Goal: Information Seeking & Learning: Learn about a topic

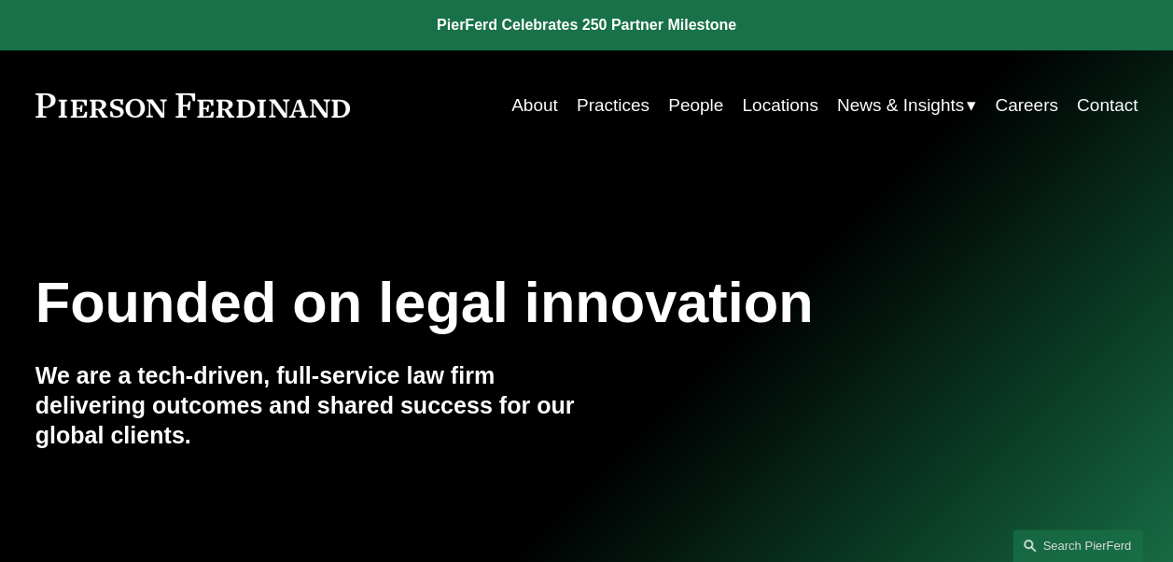
click at [601, 108] on link "Practices" at bounding box center [613, 105] width 73 height 35
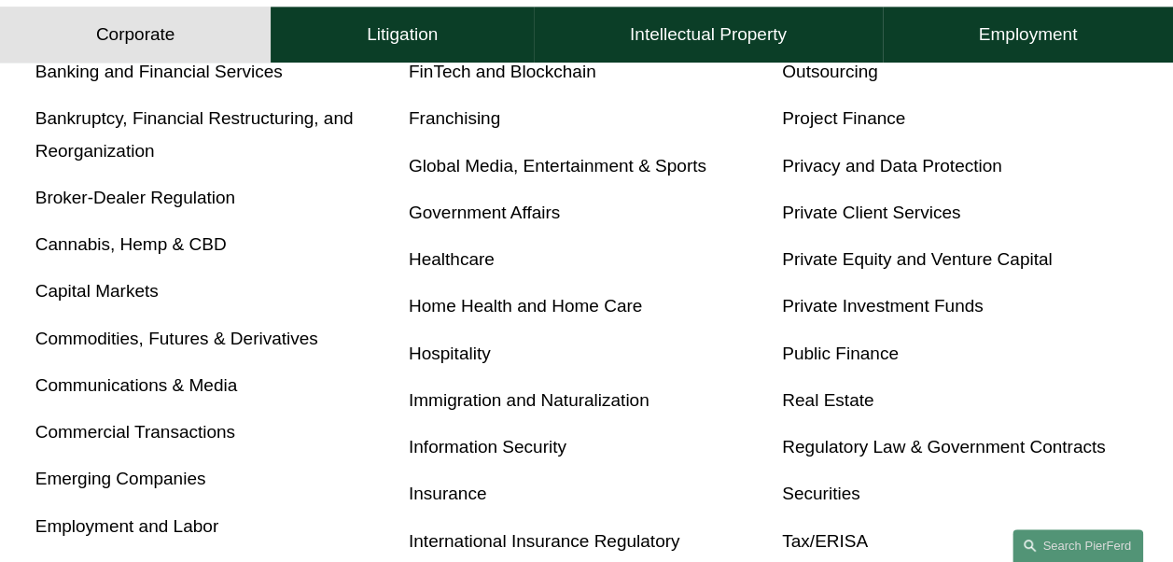
scroll to position [1027, 0]
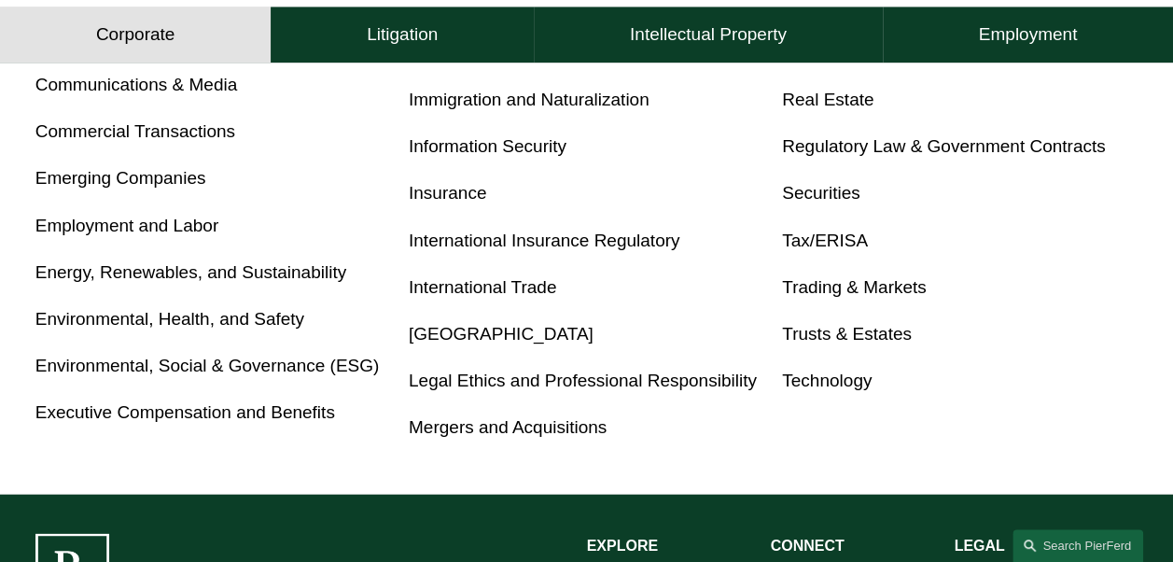
click at [831, 340] on link "Trusts & Estates" at bounding box center [847, 334] width 130 height 20
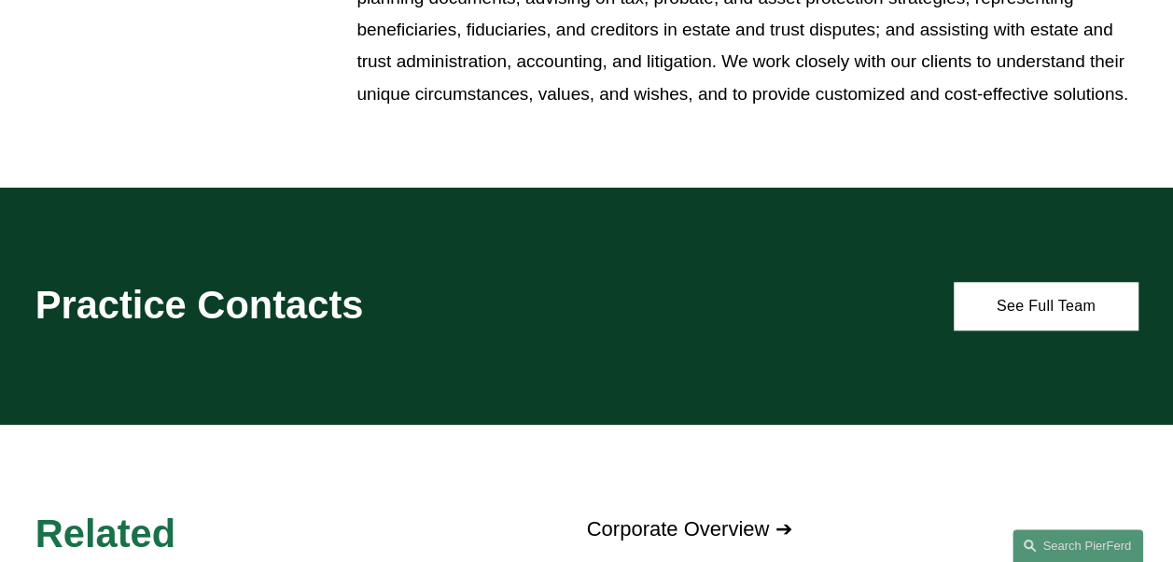
scroll to position [933, 0]
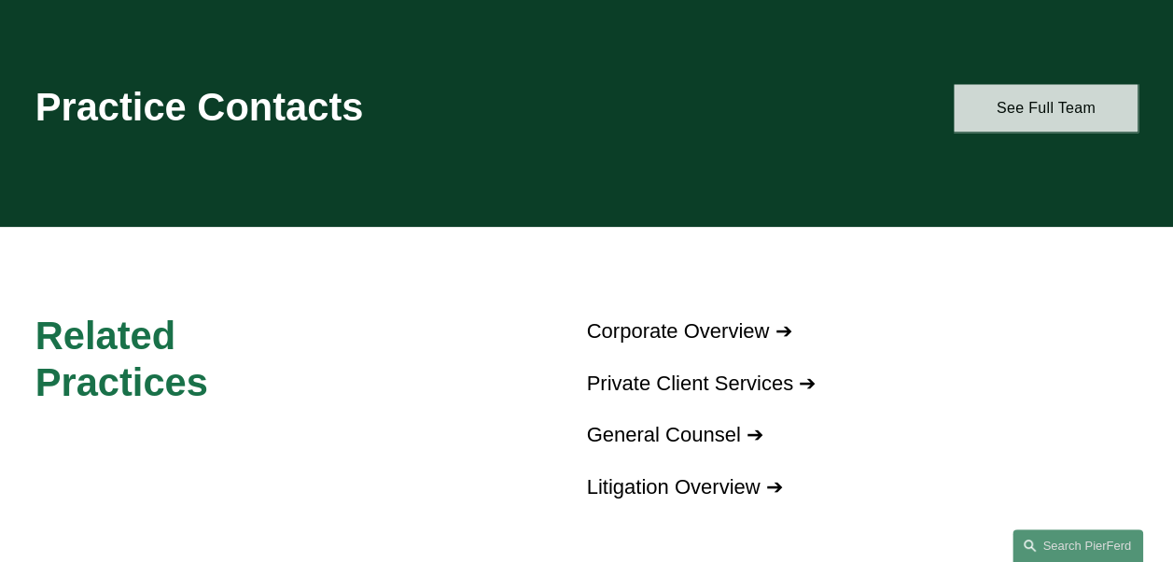
click at [1017, 114] on link "See Full Team" at bounding box center [1046, 108] width 184 height 48
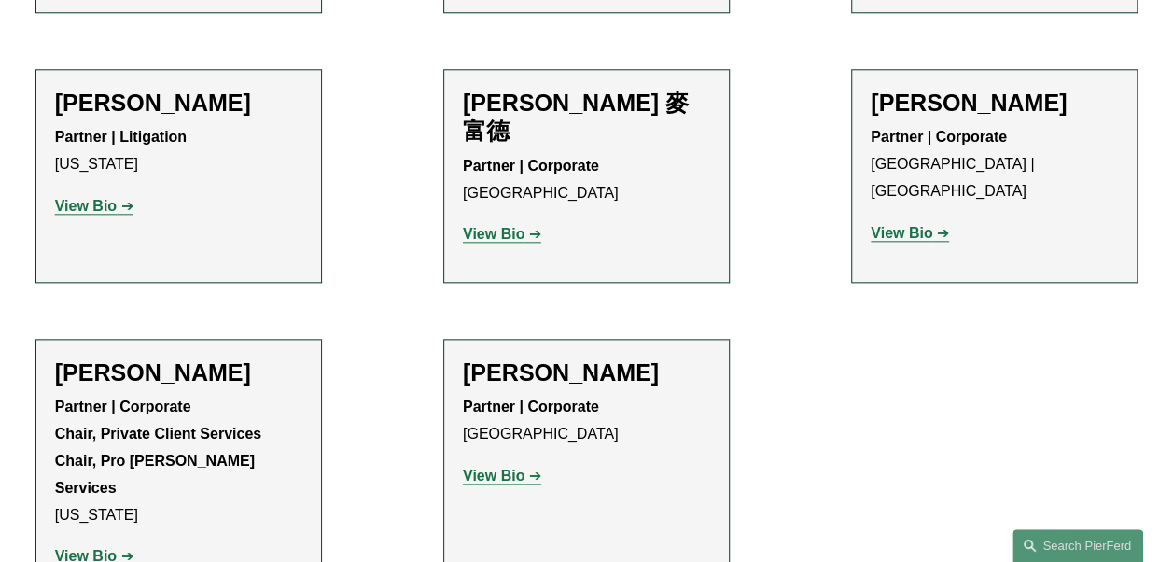
scroll to position [1027, 0]
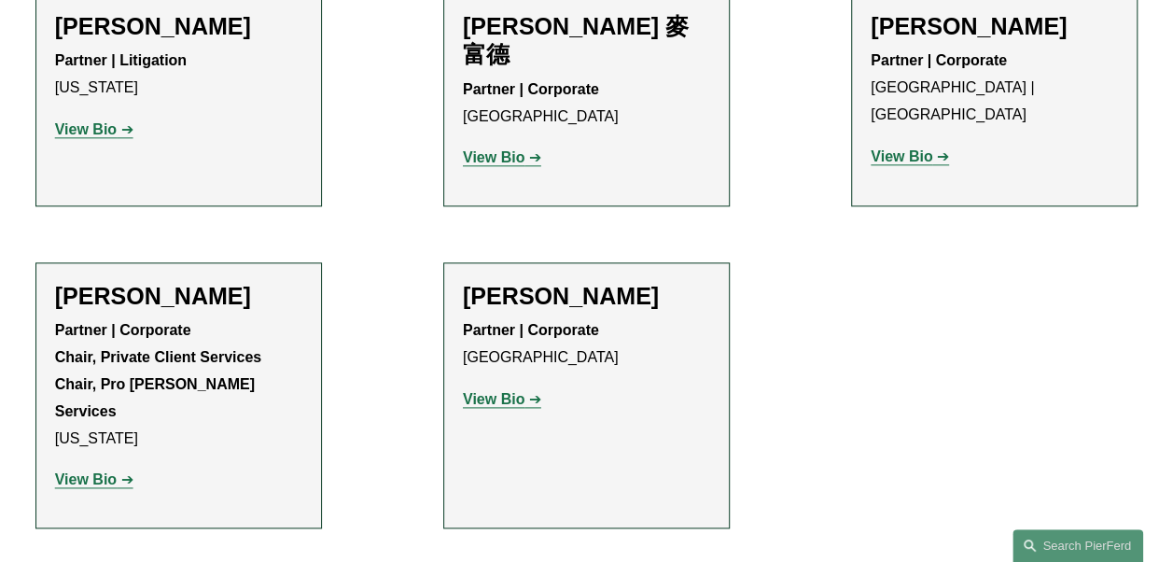
click at [881, 148] on strong "View Bio" at bounding box center [902, 156] width 62 height 16
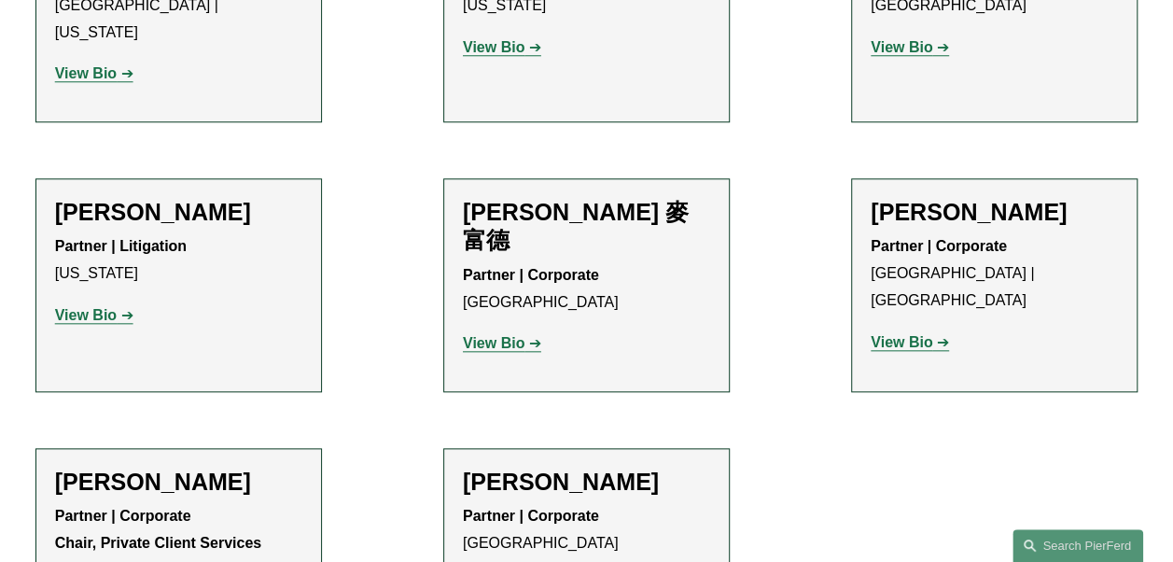
scroll to position [840, 0]
click at [493, 336] on strong "View Bio" at bounding box center [494, 344] width 62 height 16
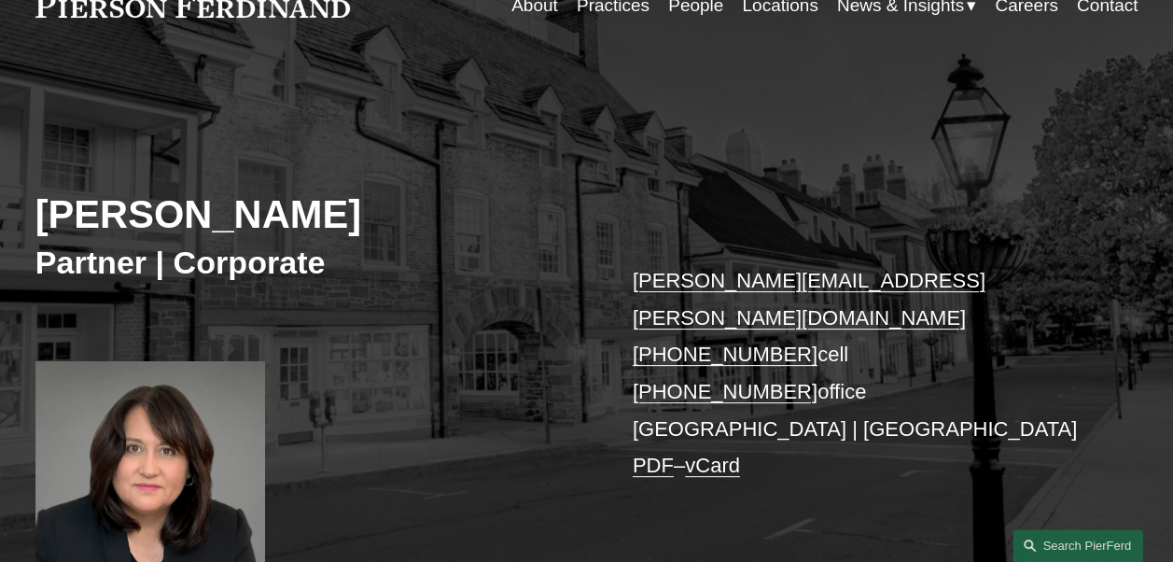
scroll to position [187, 0]
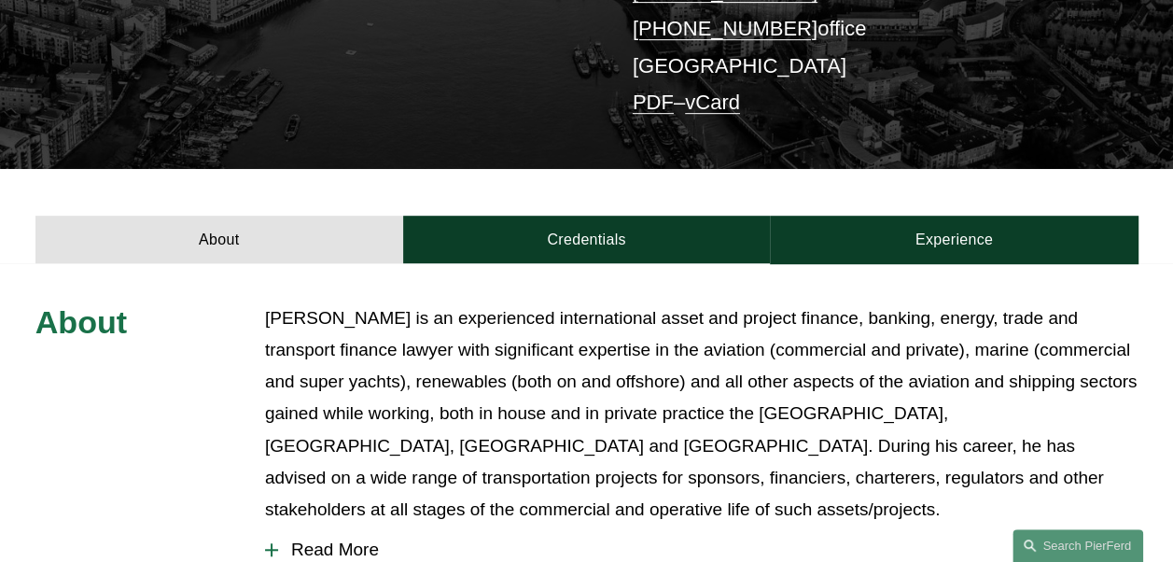
scroll to position [467, 0]
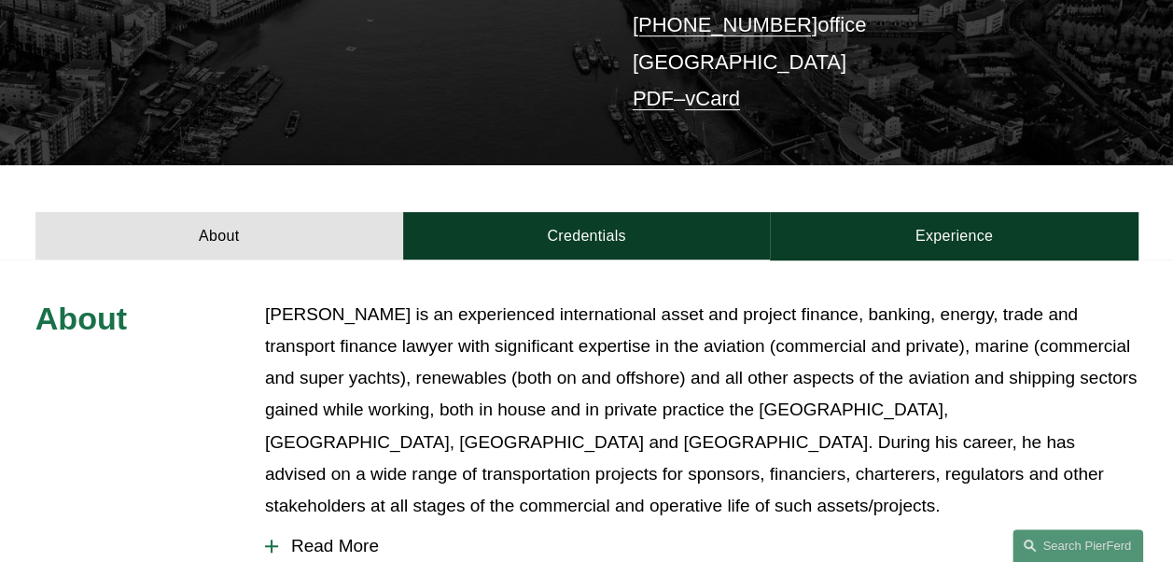
click at [275, 540] on div at bounding box center [271, 546] width 13 height 13
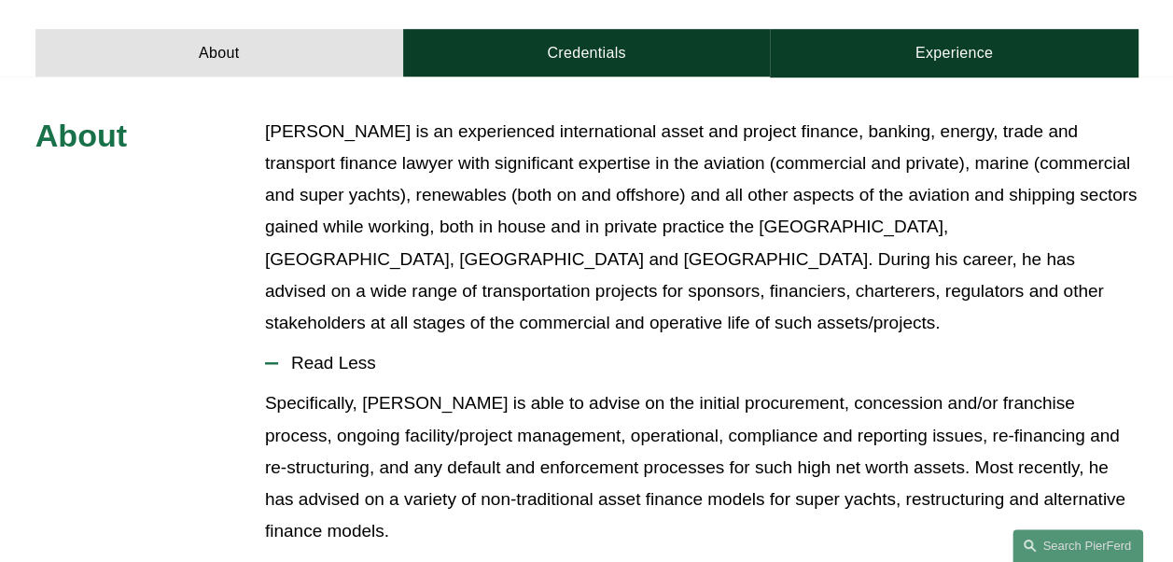
scroll to position [653, 0]
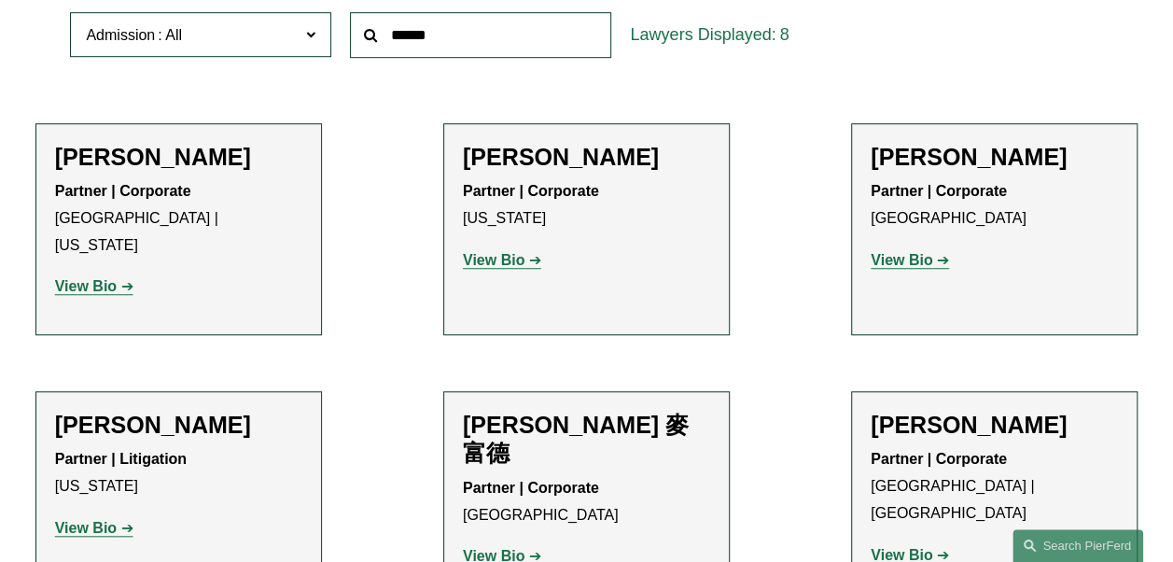
scroll to position [653, 0]
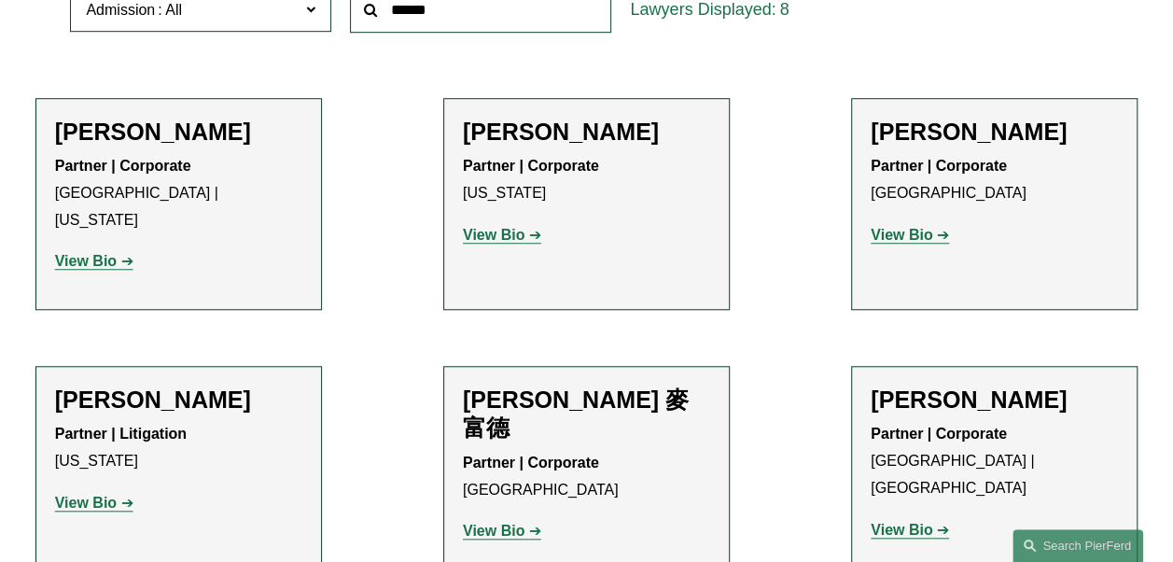
click at [920, 522] on strong "View Bio" at bounding box center [902, 530] width 62 height 16
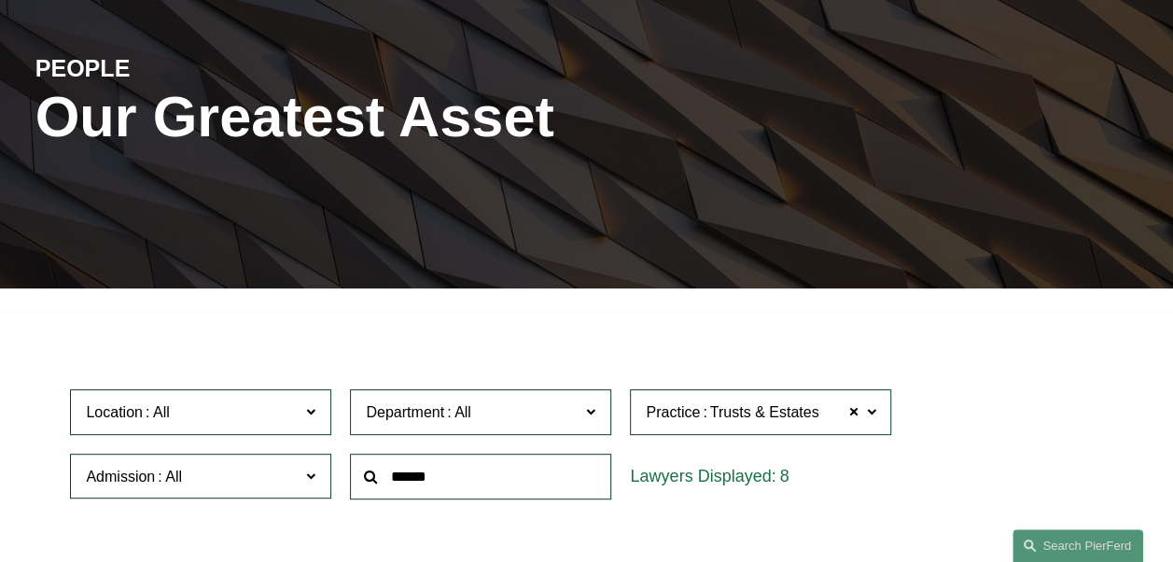
scroll to position [0, 0]
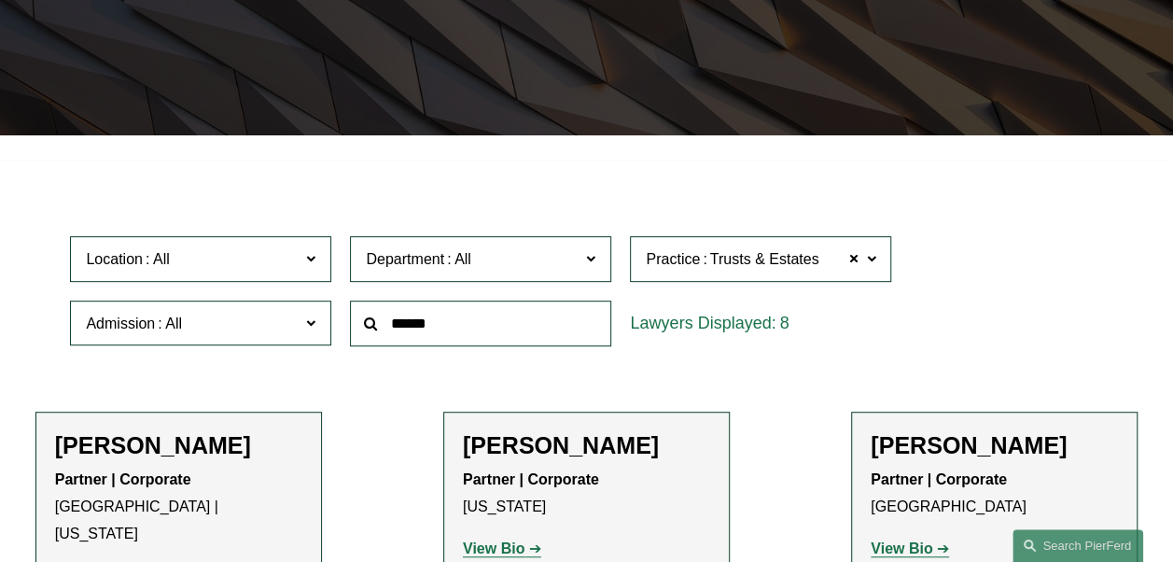
scroll to position [467, 0]
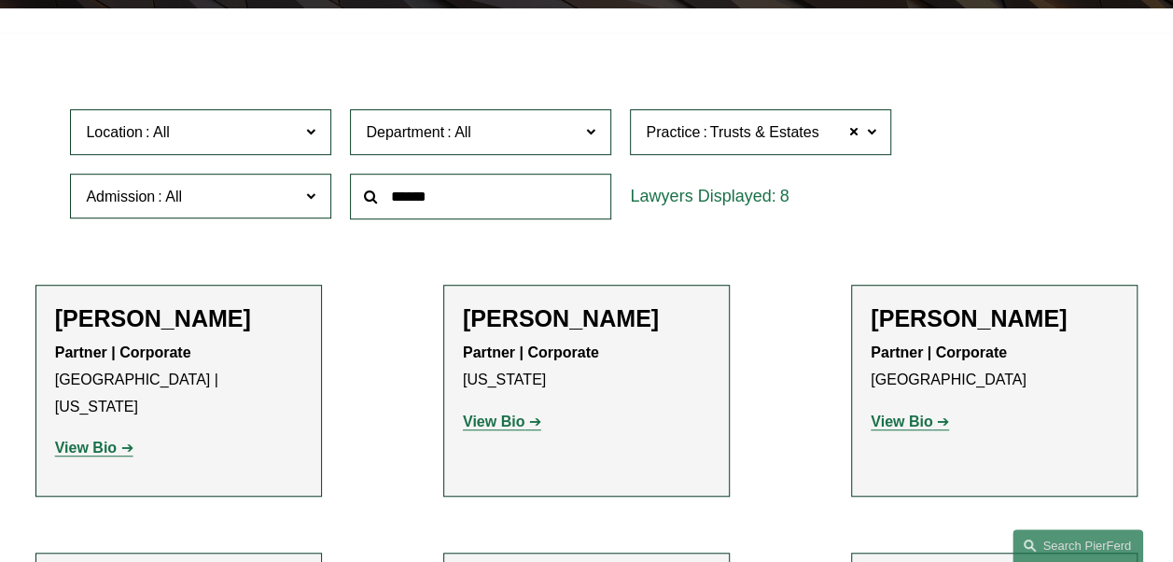
click at [89, 440] on strong "View Bio" at bounding box center [86, 448] width 62 height 16
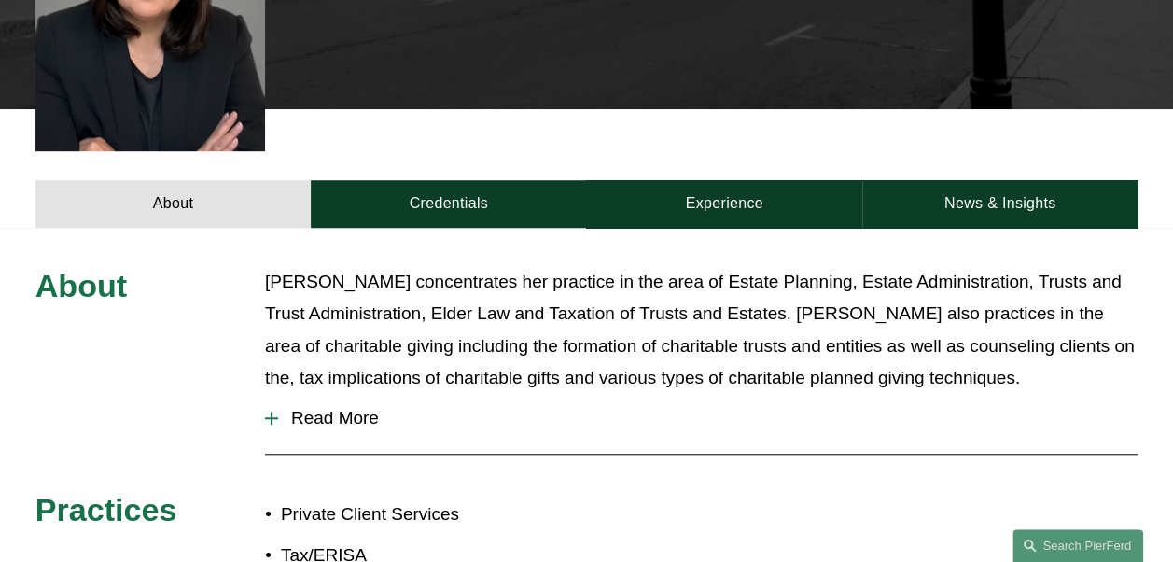
scroll to position [373, 0]
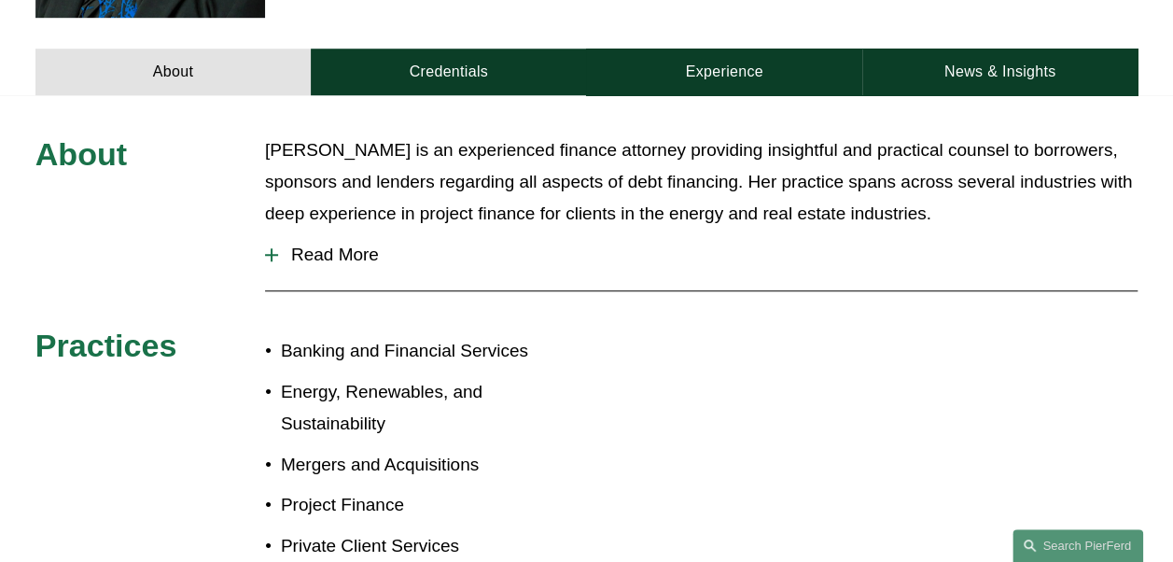
scroll to position [840, 0]
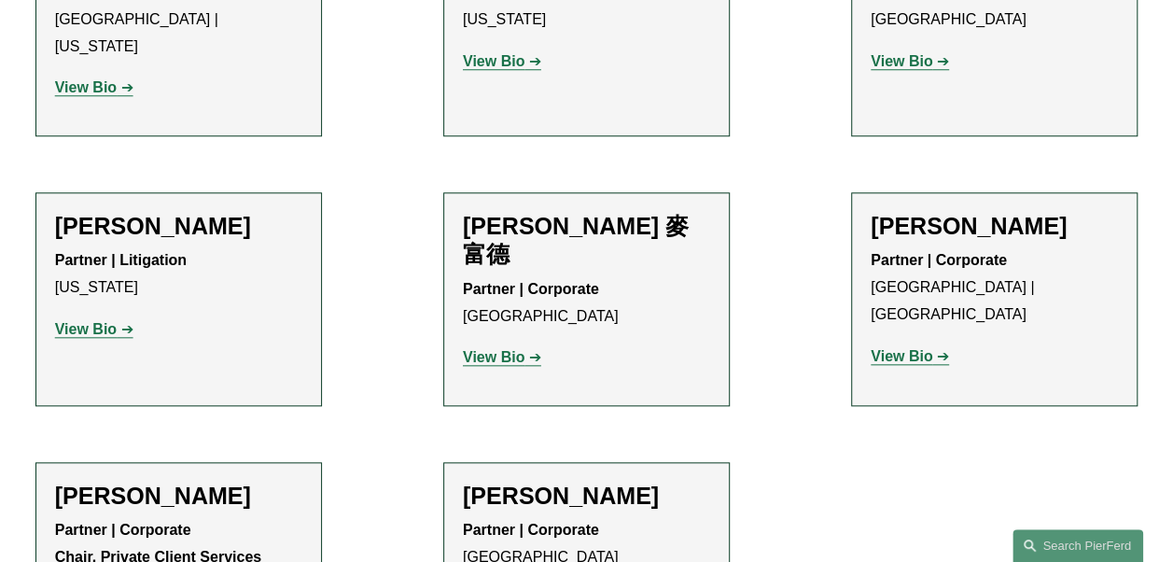
scroll to position [933, 0]
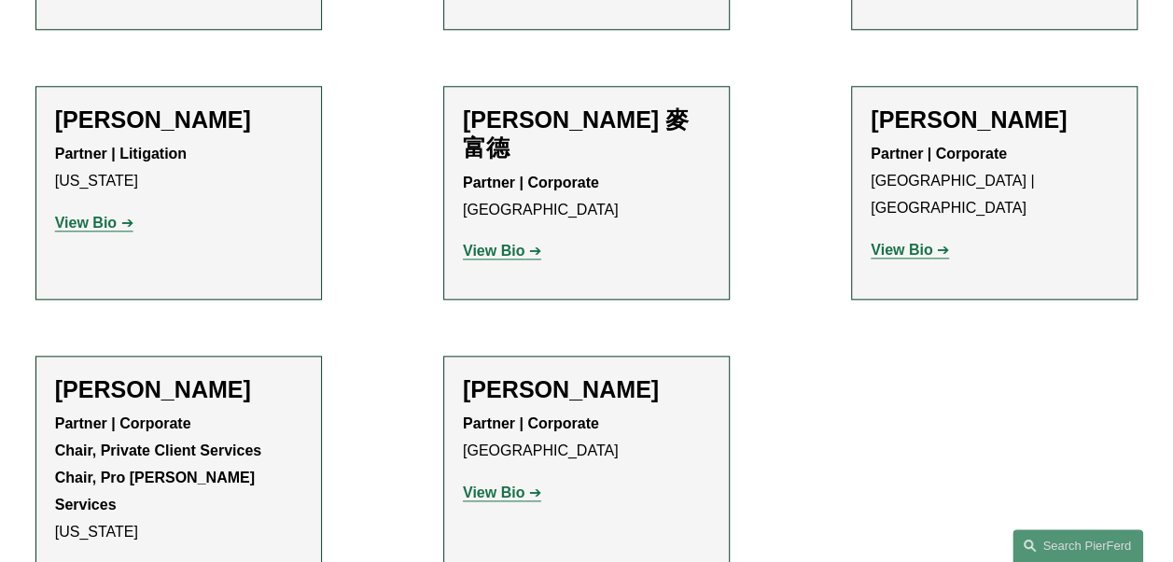
click at [516, 243] on strong "View Bio" at bounding box center [494, 251] width 62 height 16
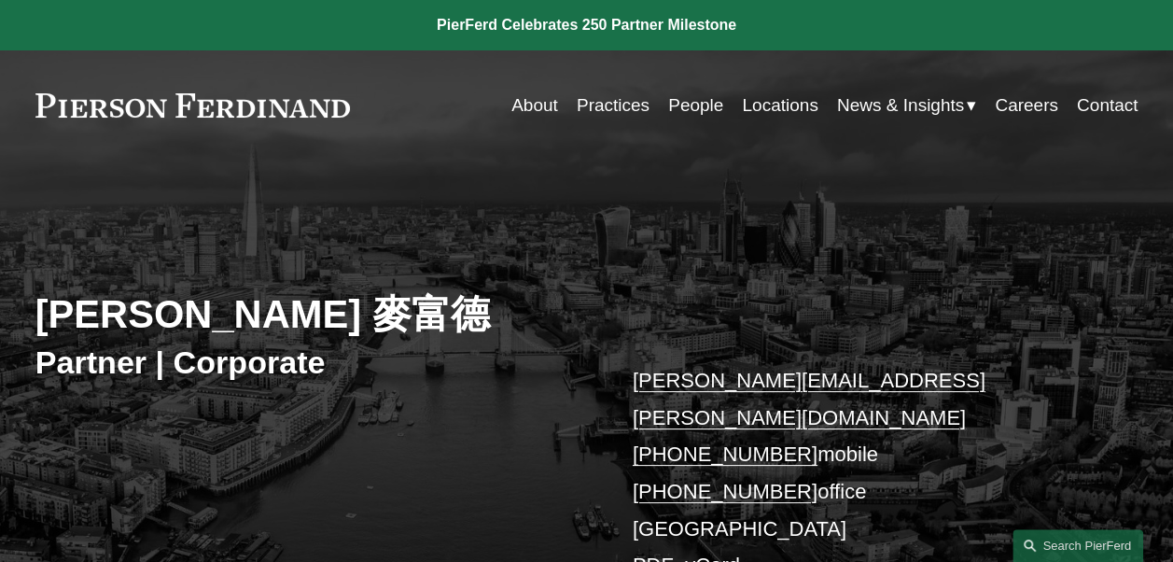
click at [781, 111] on link "Locations" at bounding box center [780, 105] width 76 height 35
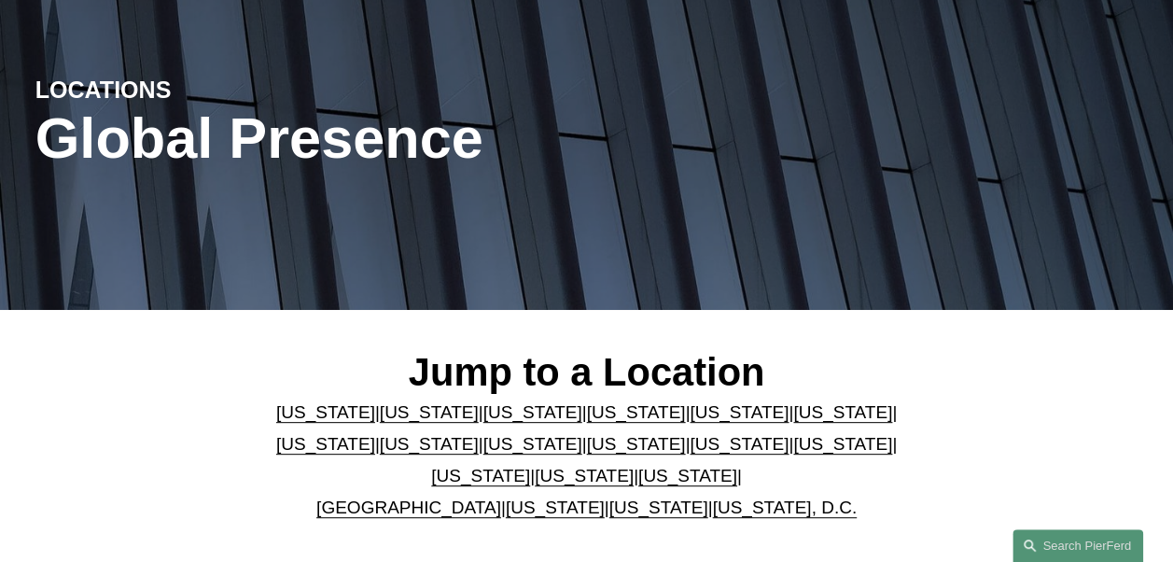
scroll to position [373, 0]
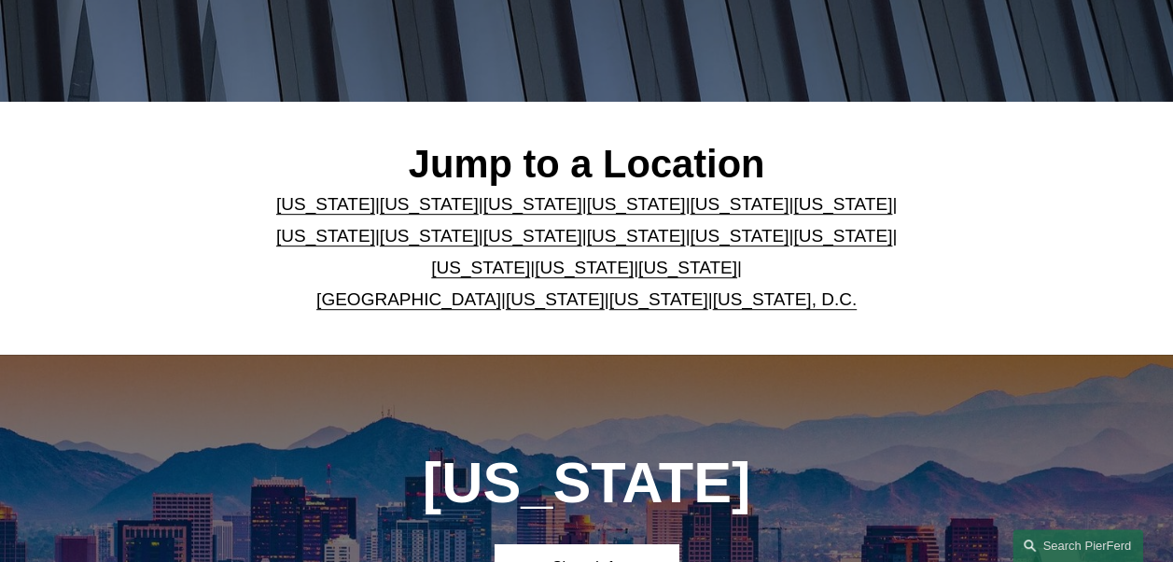
click at [395, 306] on link "[GEOGRAPHIC_DATA]" at bounding box center [408, 299] width 185 height 20
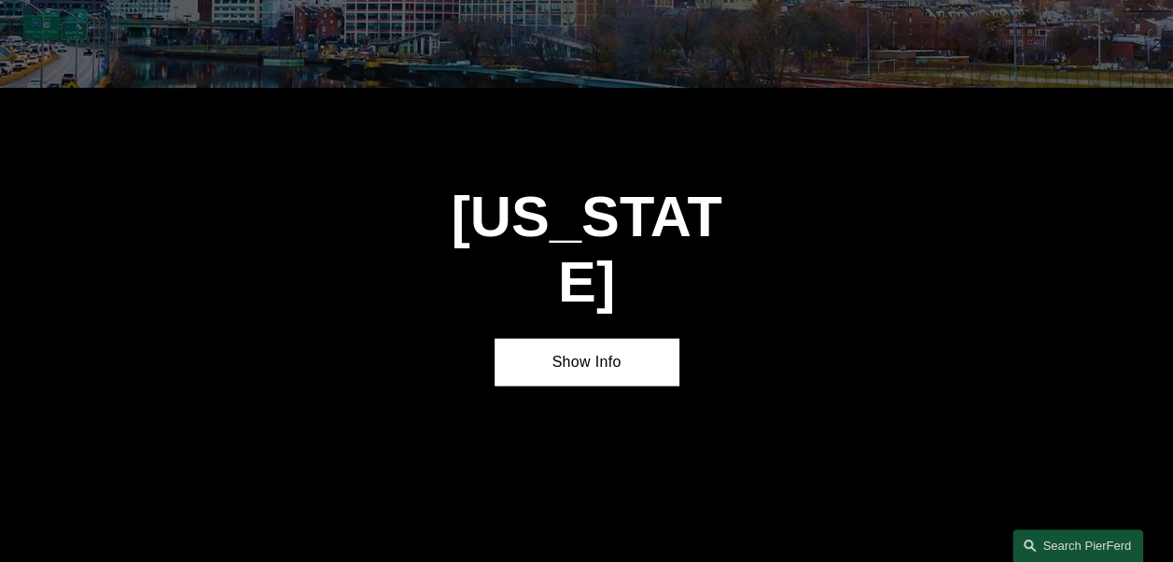
scroll to position [5770, 0]
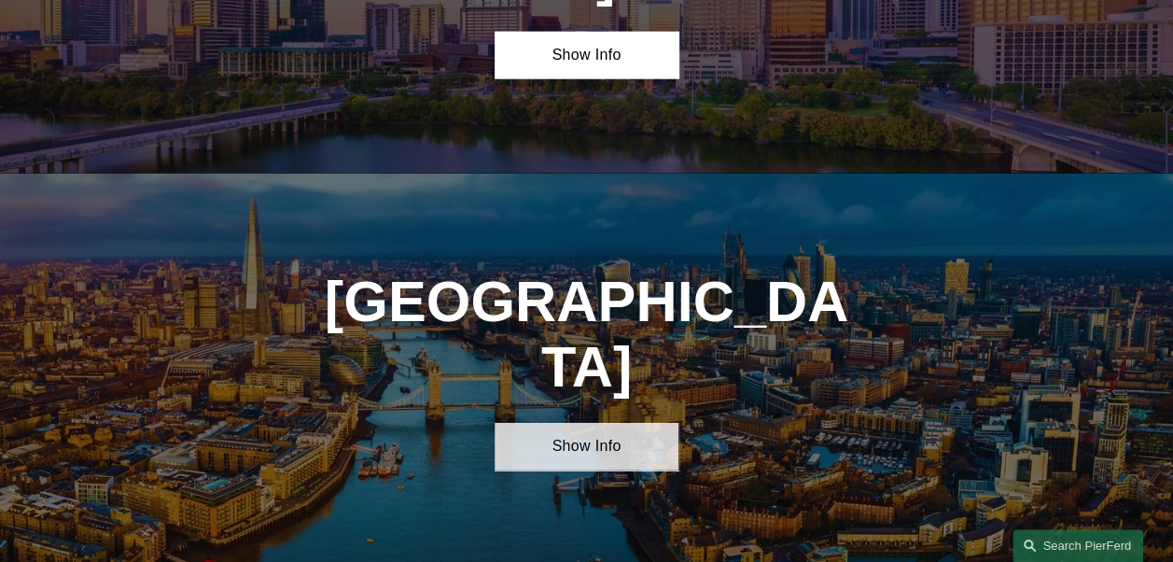
click at [602, 423] on link "Show Info" at bounding box center [587, 447] width 184 height 48
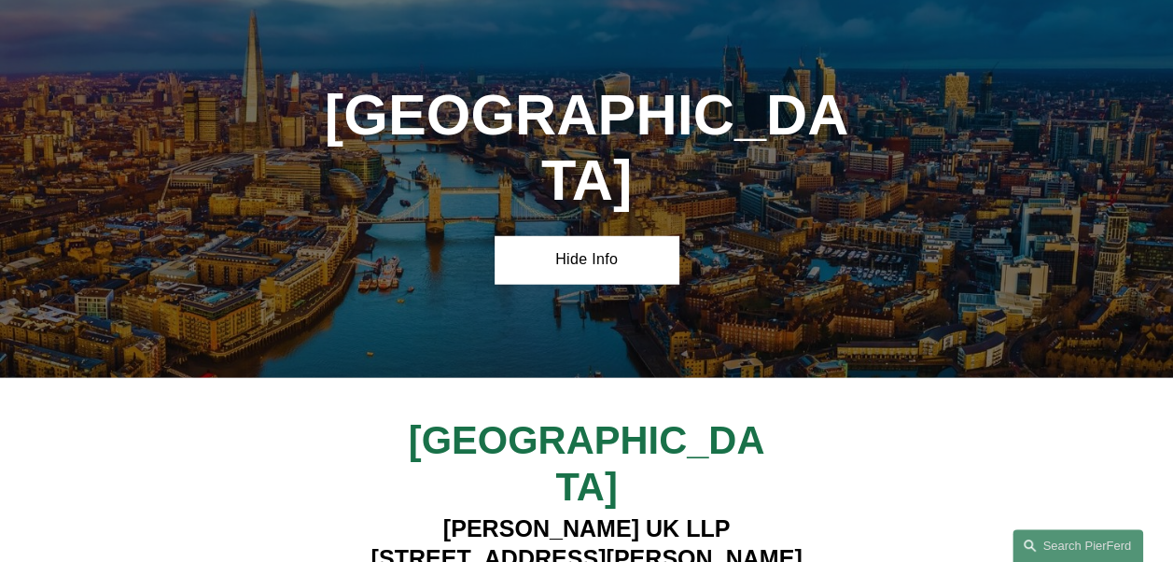
scroll to position [5957, 0]
